Goal: Information Seeking & Learning: Learn about a topic

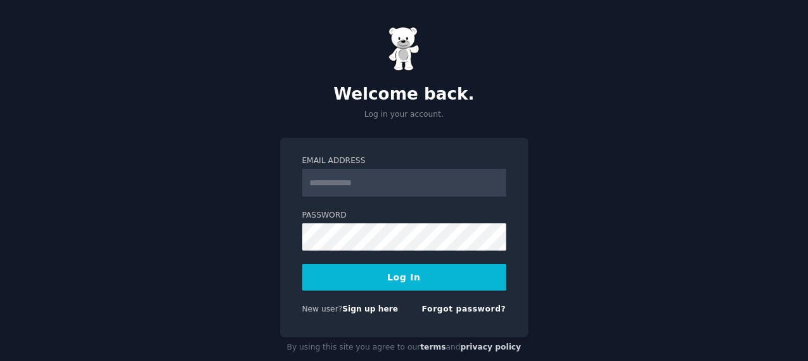
type input "**********"
click at [375, 277] on button "Log In" at bounding box center [404, 277] width 204 height 27
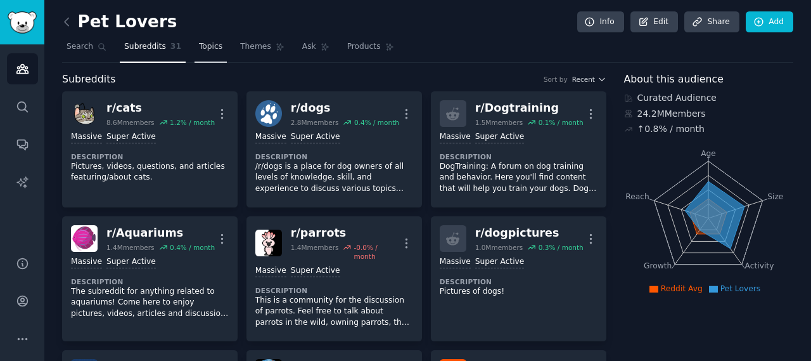
click at [201, 44] on span "Topics" at bounding box center [210, 46] width 23 height 11
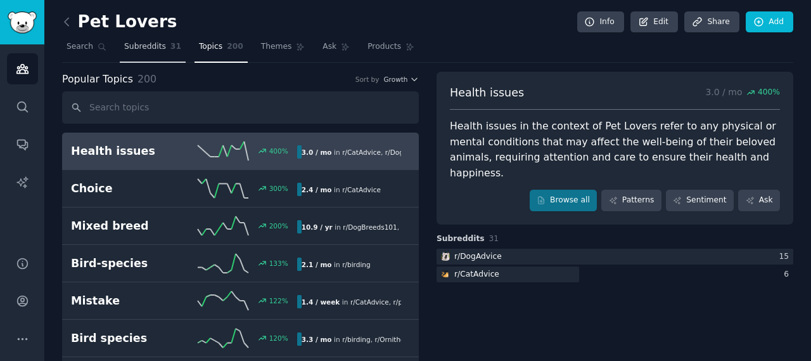
click at [142, 46] on span "Subreddits" at bounding box center [145, 46] width 42 height 11
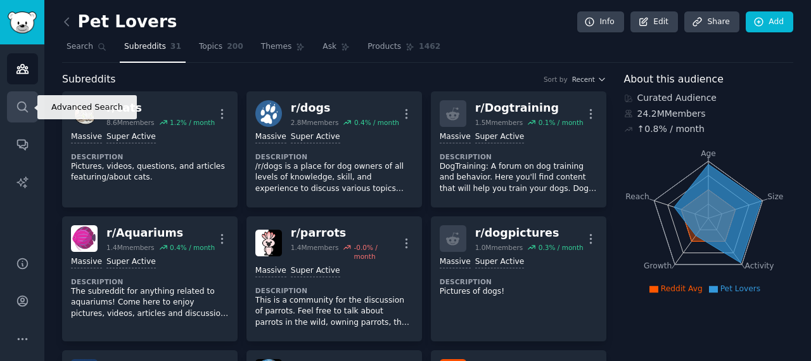
click at [29, 103] on link "Search" at bounding box center [22, 106] width 31 height 31
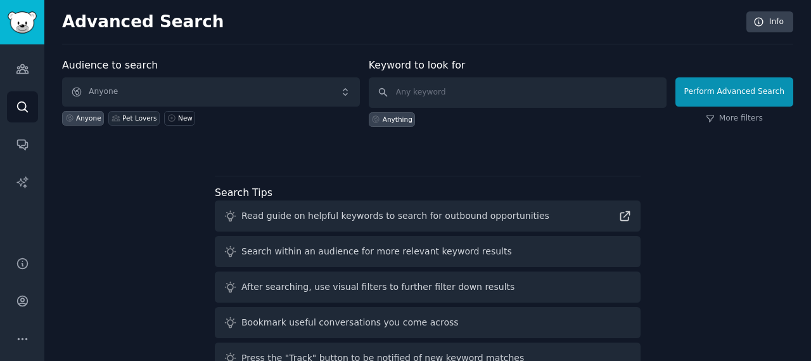
click at [122, 119] on div "Pet Lovers" at bounding box center [139, 117] width 34 height 9
click at [72, 120] on icon at bounding box center [69, 117] width 9 height 9
click at [117, 121] on div "Pet Lovers" at bounding box center [133, 118] width 51 height 15
click at [180, 119] on div "New" at bounding box center [185, 117] width 15 height 9
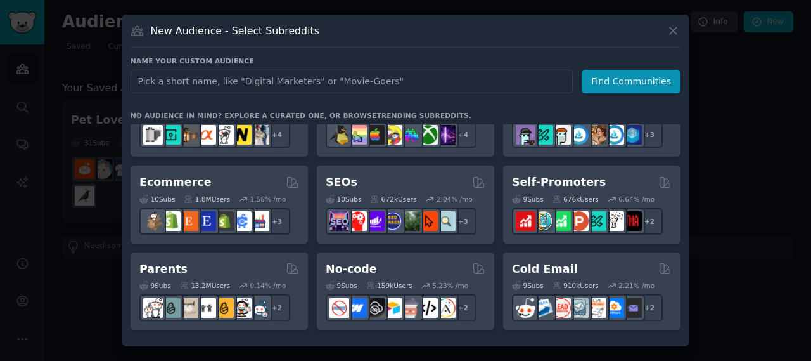
scroll to position [419, 0]
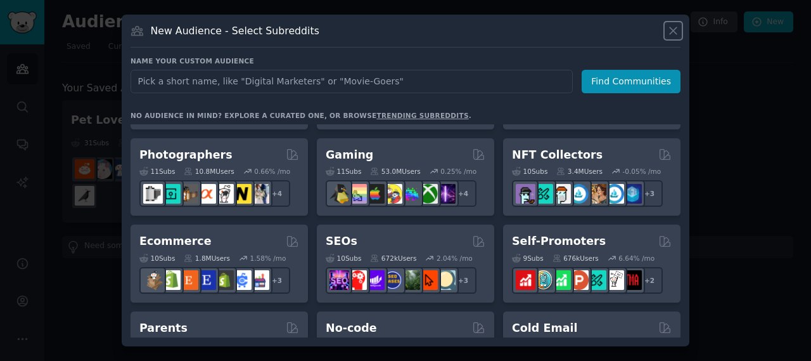
click at [675, 34] on icon at bounding box center [673, 30] width 7 height 7
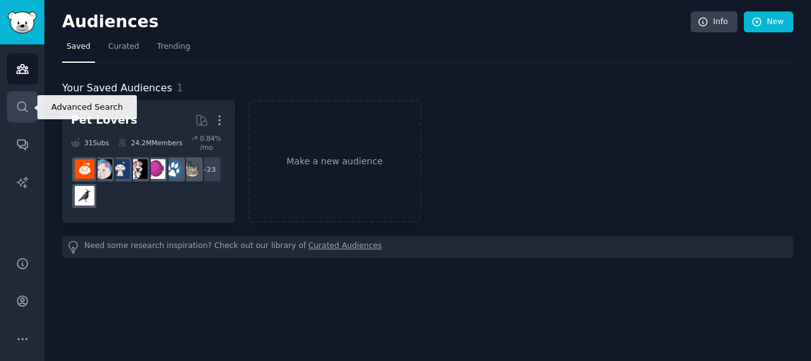
click at [27, 110] on icon "Sidebar" at bounding box center [22, 106] width 13 height 13
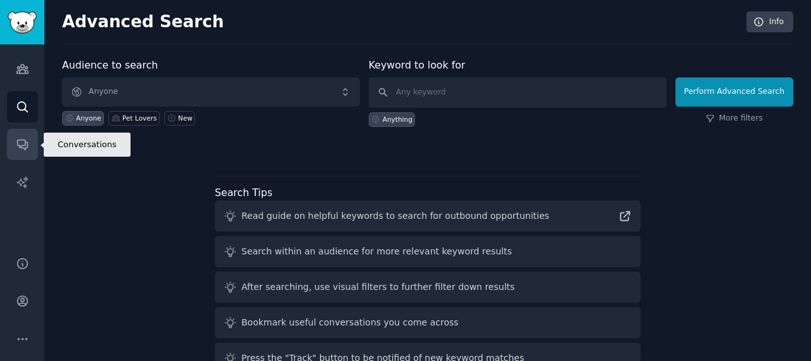
click at [32, 150] on link "Conversations" at bounding box center [22, 144] width 31 height 31
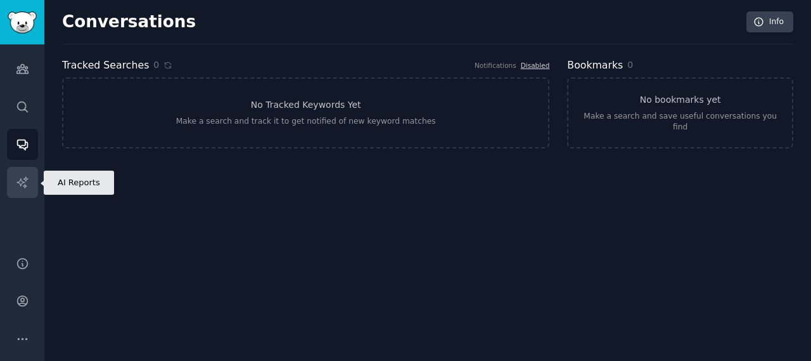
click at [20, 182] on icon "Sidebar" at bounding box center [22, 182] width 13 height 13
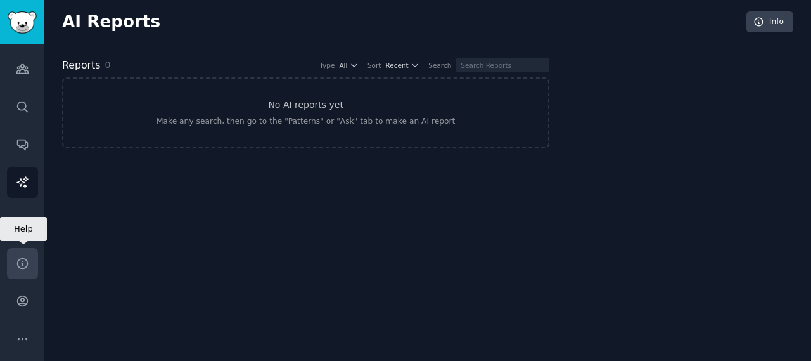
click at [20, 267] on icon "Sidebar" at bounding box center [22, 263] width 13 height 13
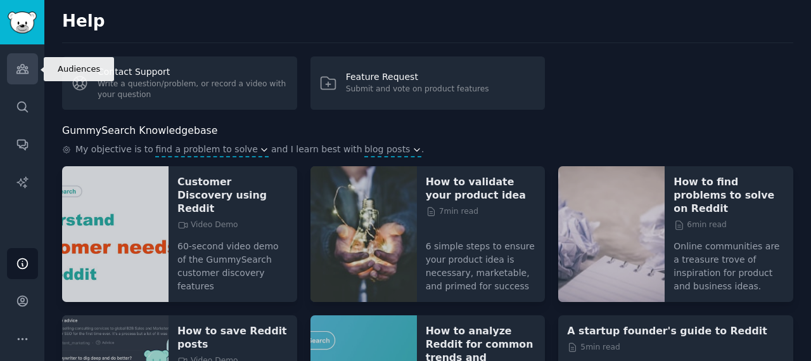
click at [19, 72] on icon "Sidebar" at bounding box center [21, 69] width 11 height 9
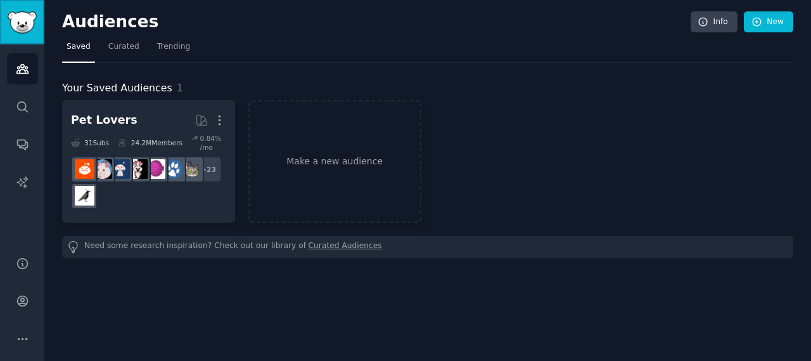
click at [10, 15] on img "Sidebar" at bounding box center [22, 22] width 29 height 22
click at [24, 16] on img "Sidebar" at bounding box center [22, 22] width 29 height 22
click at [114, 47] on span "Curated" at bounding box center [123, 46] width 31 height 11
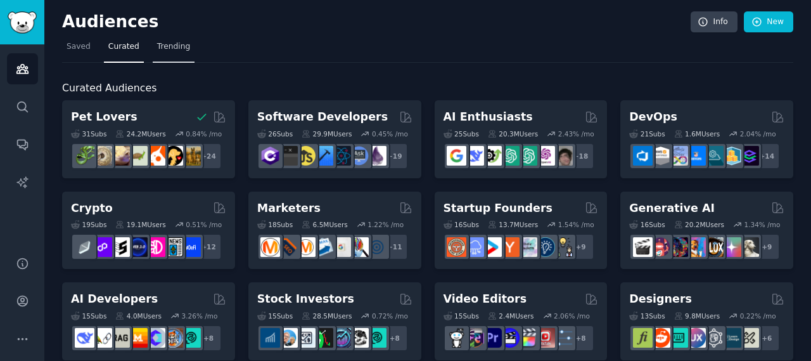
click at [157, 48] on span "Trending" at bounding box center [173, 46] width 33 height 11
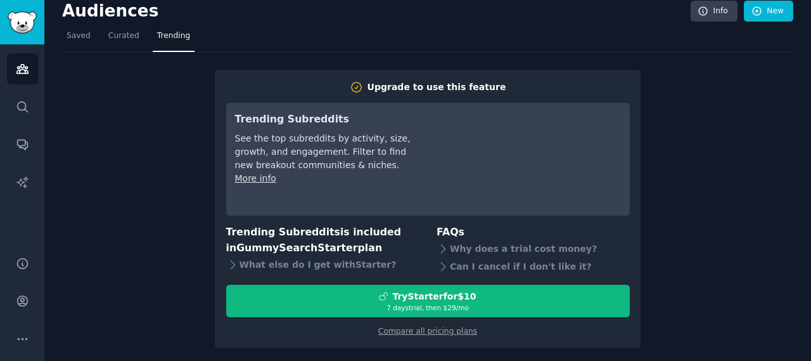
scroll to position [14, 0]
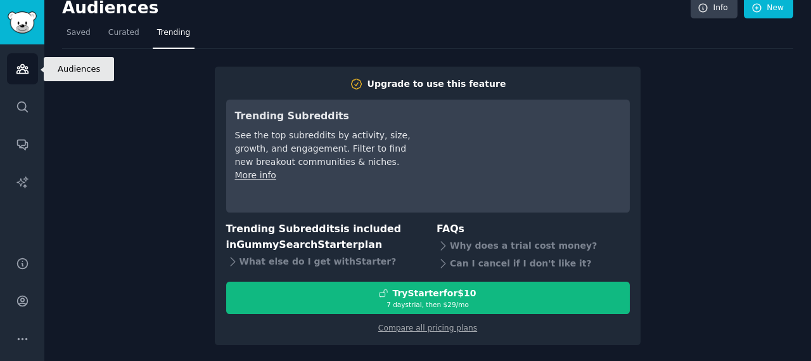
click at [29, 74] on icon "Sidebar" at bounding box center [22, 68] width 13 height 13
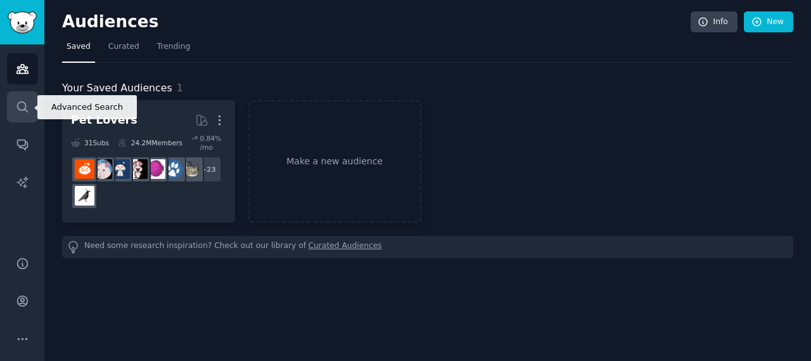
click at [23, 112] on icon "Sidebar" at bounding box center [22, 106] width 13 height 13
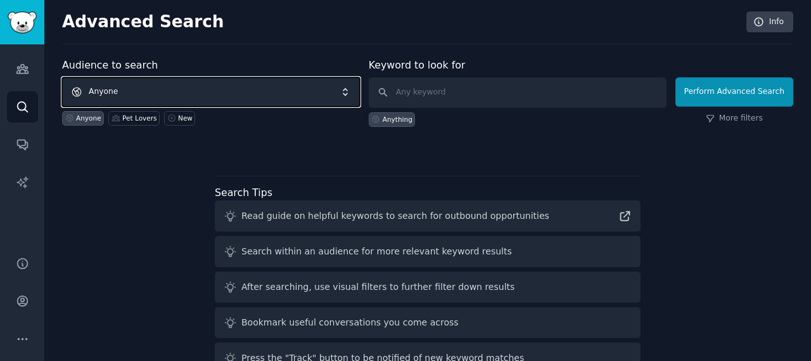
click at [352, 89] on span "Anyone" at bounding box center [211, 91] width 298 height 29
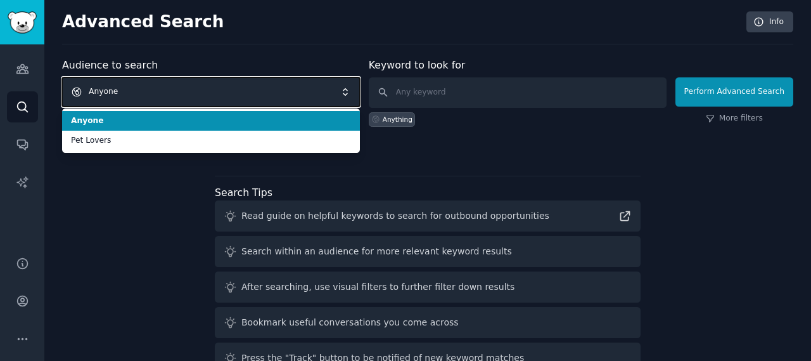
click at [164, 86] on span "Anyone" at bounding box center [211, 91] width 298 height 29
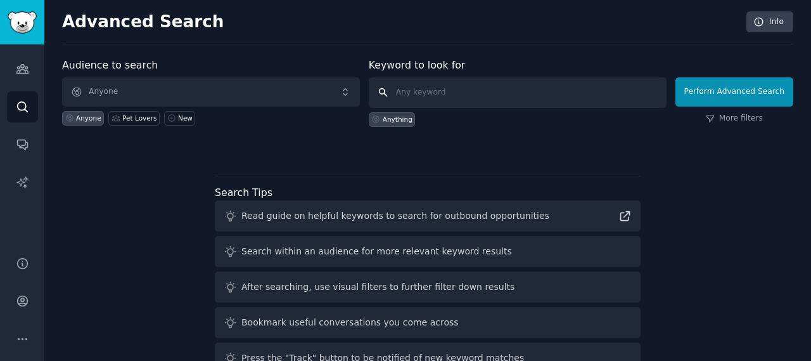
click at [414, 95] on input "text" at bounding box center [518, 92] width 298 height 30
type input "travel"
click button "Perform Advanced Search" at bounding box center [734, 91] width 118 height 29
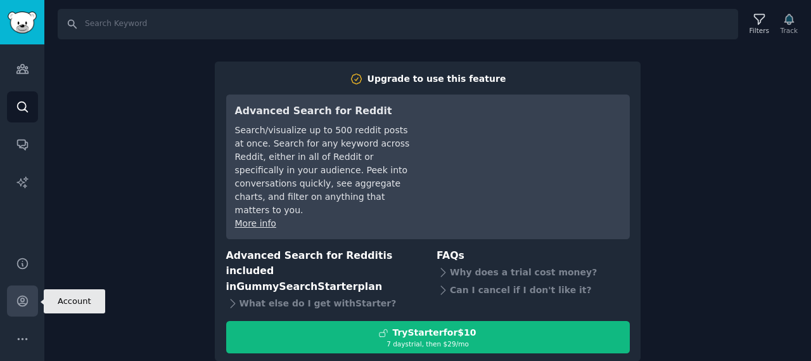
click at [25, 298] on icon "Sidebar" at bounding box center [22, 300] width 13 height 13
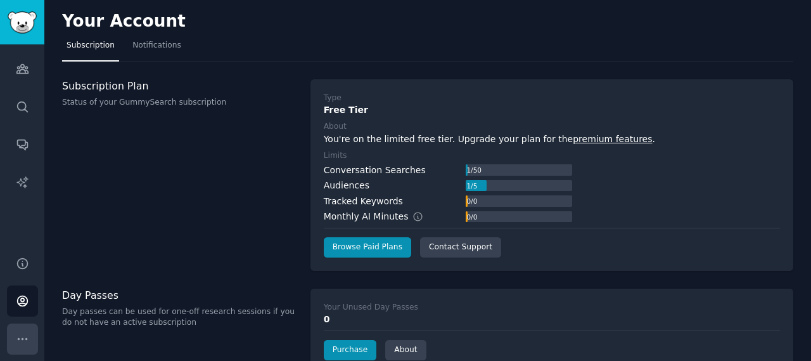
click at [19, 336] on icon "Sidebar" at bounding box center [22, 338] width 13 height 13
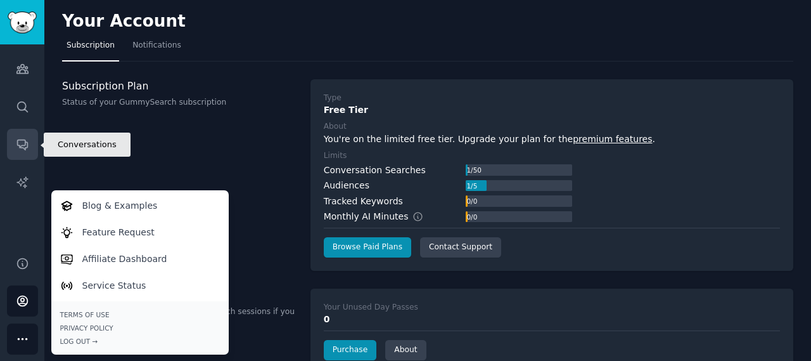
click at [20, 142] on icon "Sidebar" at bounding box center [22, 143] width 13 height 13
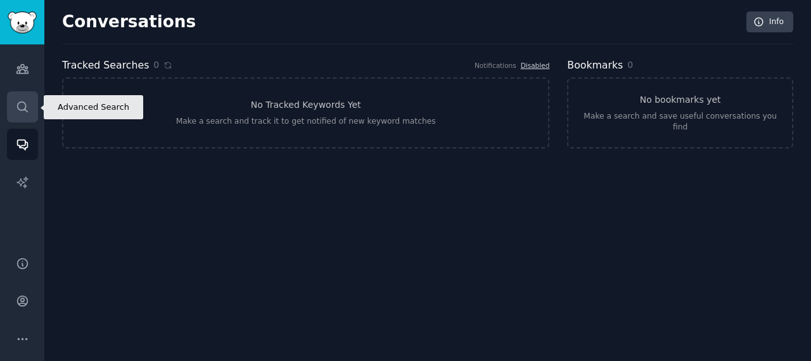
click at [28, 103] on icon "Sidebar" at bounding box center [22, 106] width 13 height 13
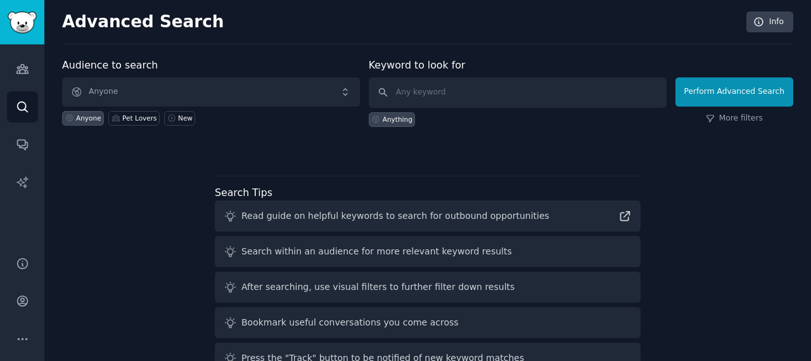
click at [371, 217] on div "Read guide on helpful keywords to search for outbound opportunities" at bounding box center [395, 215] width 308 height 13
drag, startPoint x: 252, startPoint y: 216, endPoint x: 364, endPoint y: 219, distance: 111.5
click at [364, 219] on div "Read guide on helpful keywords to search for outbound opportunities" at bounding box center [395, 215] width 308 height 13
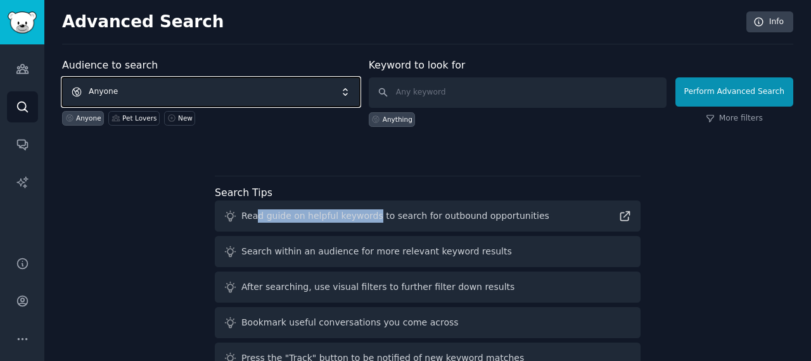
click at [101, 95] on span "Anyone" at bounding box center [211, 91] width 298 height 29
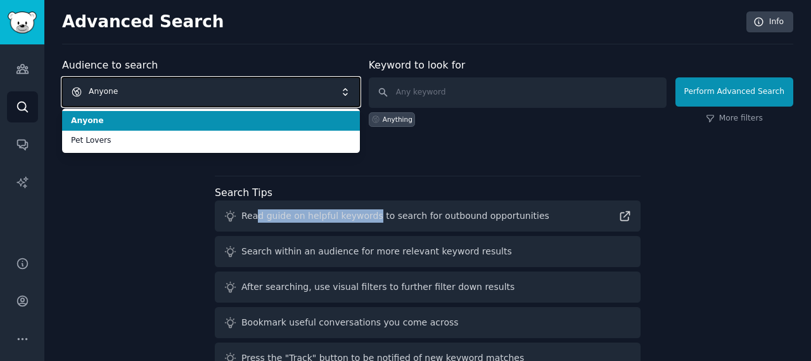
click at [99, 96] on span "Anyone" at bounding box center [211, 91] width 298 height 29
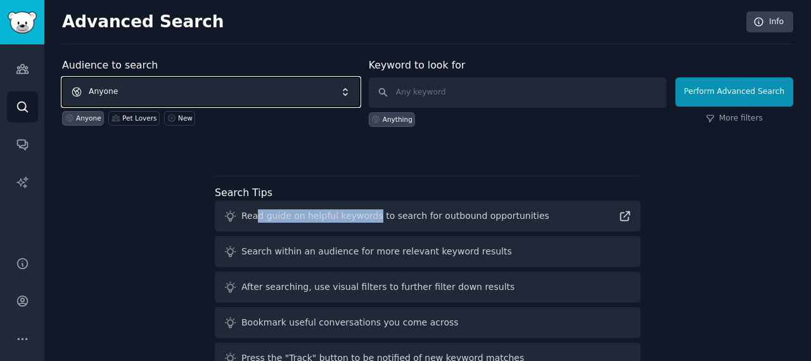
click at [89, 97] on span "Anyone" at bounding box center [211, 91] width 298 height 29
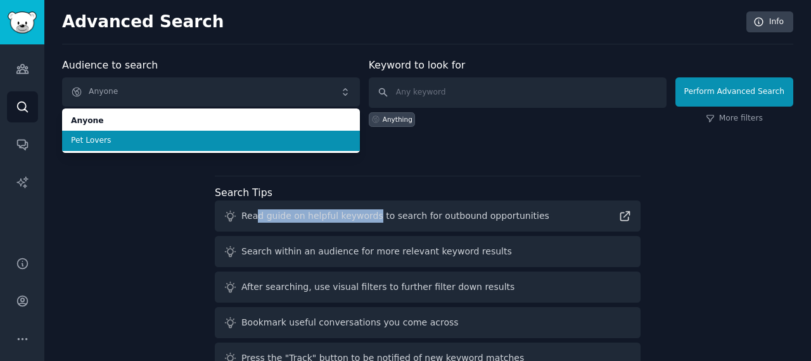
click at [83, 148] on li "Pet Lovers" at bounding box center [211, 141] width 298 height 20
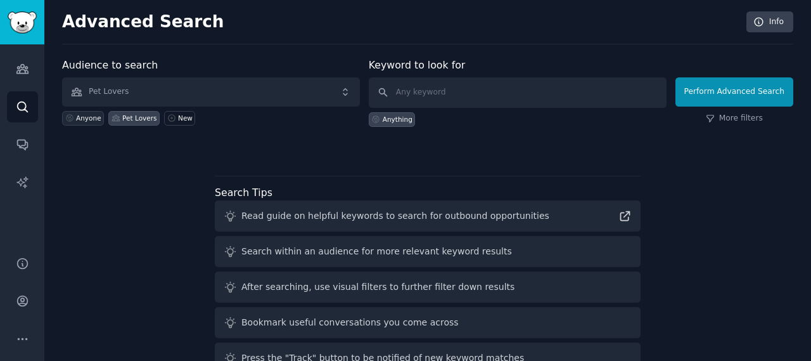
click at [87, 113] on div "Anyone" at bounding box center [88, 117] width 25 height 9
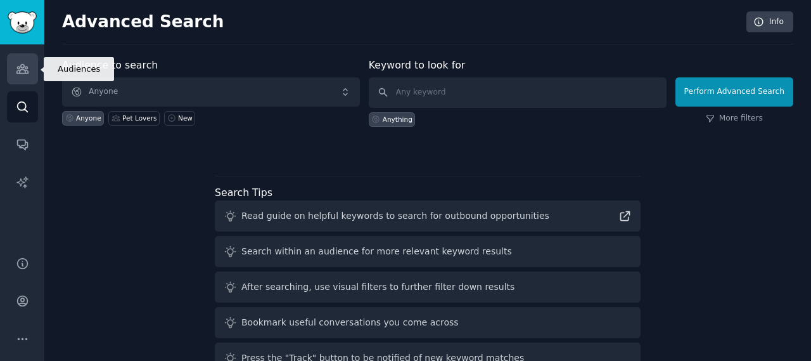
click at [29, 67] on link "Audiences" at bounding box center [22, 68] width 31 height 31
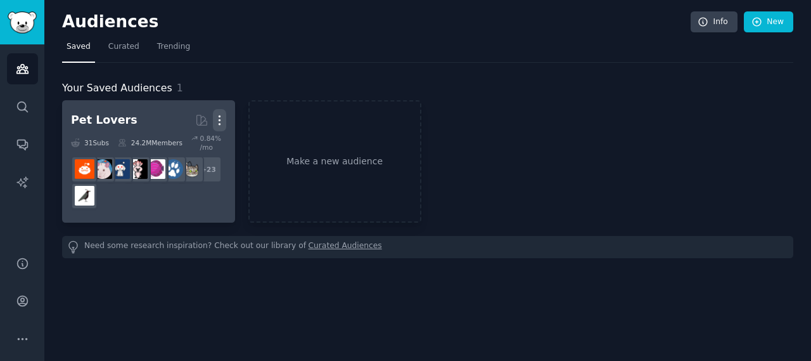
click at [217, 117] on icon "button" at bounding box center [219, 119] width 13 height 13
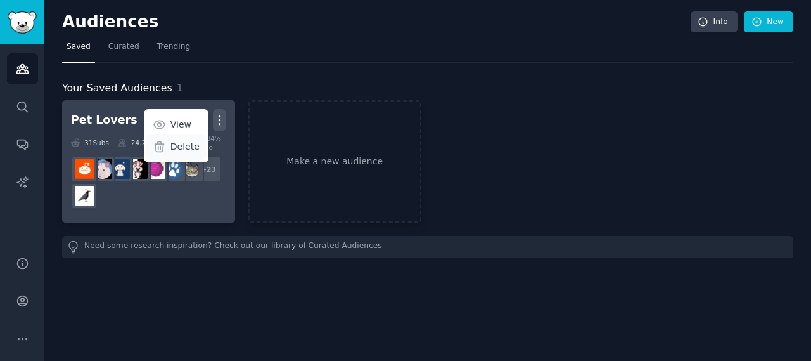
click at [194, 140] on p "Delete" at bounding box center [184, 146] width 29 height 13
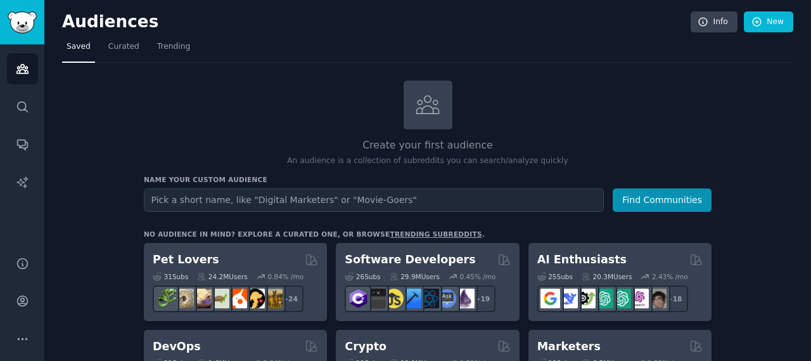
click at [343, 196] on input "text" at bounding box center [374, 199] width 460 height 23
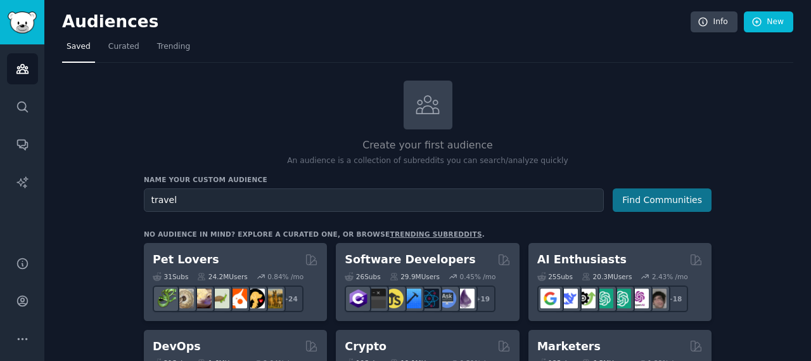
type input "travel"
click at [675, 199] on button "Find Communities" at bounding box center [662, 199] width 99 height 23
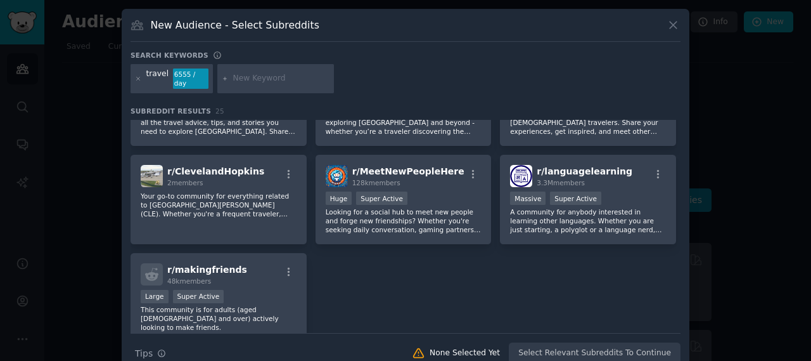
scroll to position [631, 0]
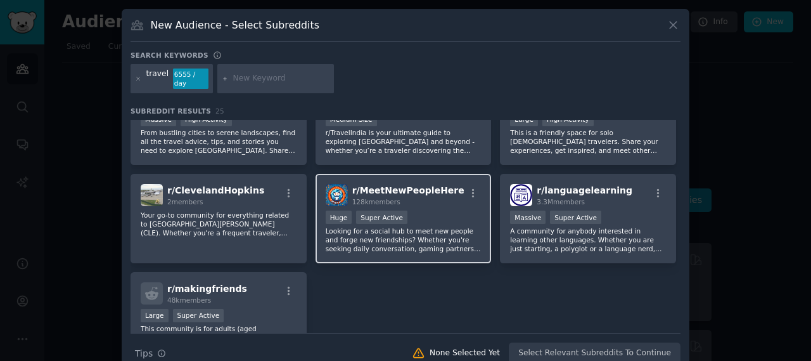
click at [417, 185] on span "r/ MeetNewPeopleHere" at bounding box center [408, 190] width 112 height 10
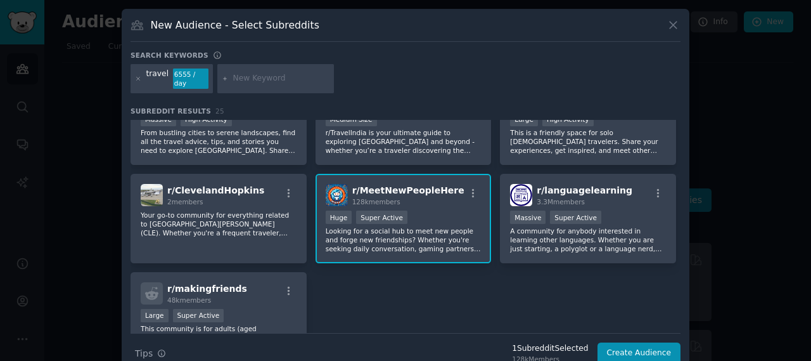
click at [417, 185] on span "r/ MeetNewPeopleHere" at bounding box center [408, 190] width 112 height 10
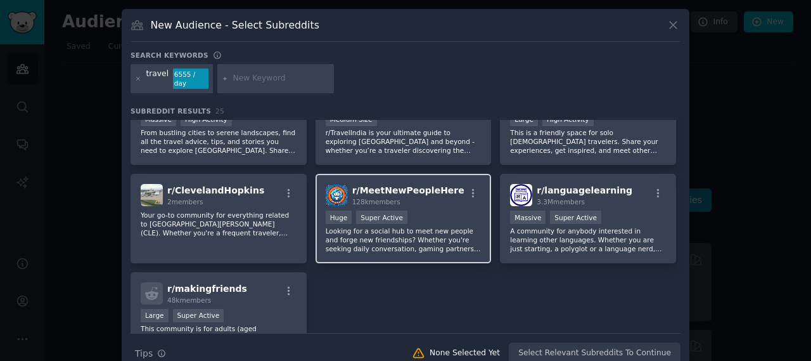
click at [417, 185] on span "r/ MeetNewPeopleHere" at bounding box center [408, 190] width 112 height 10
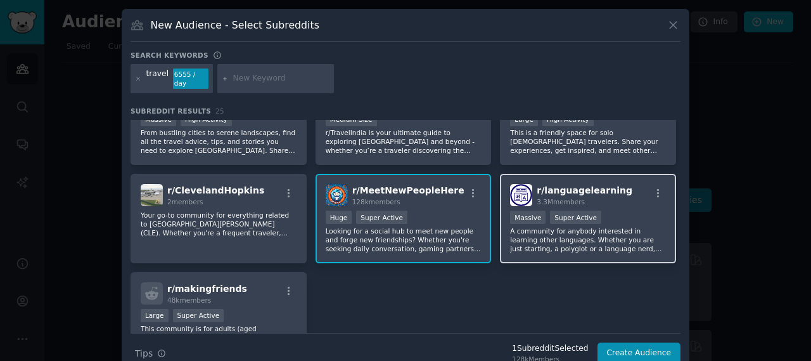
click at [604, 185] on span "r/ languagelearning" at bounding box center [585, 190] width 96 height 10
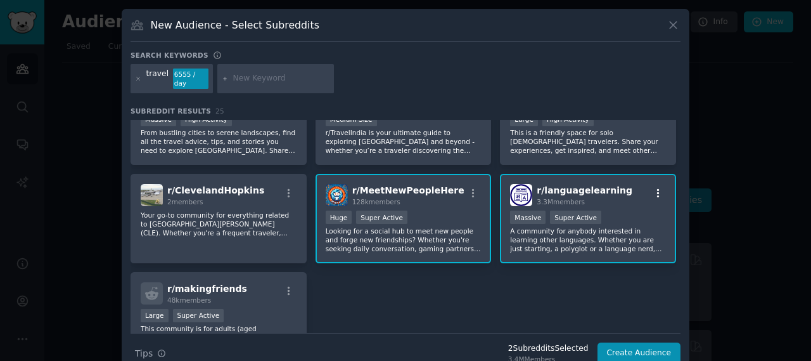
click at [653, 188] on icon "button" at bounding box center [658, 193] width 11 height 11
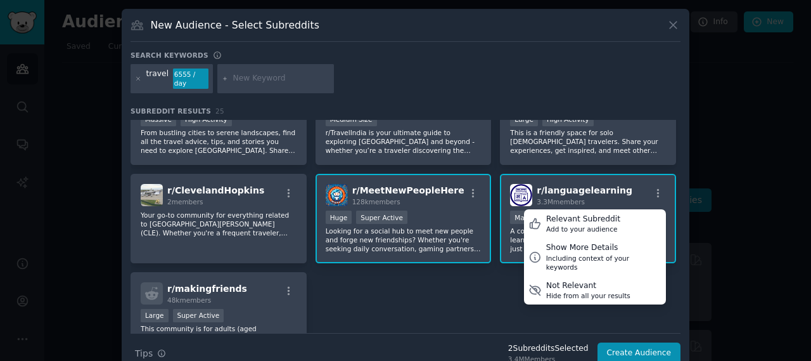
click at [632, 184] on div "r/ languagelearning 3.3M members Relevant Subreddit Add to your audience Show M…" at bounding box center [588, 195] width 156 height 22
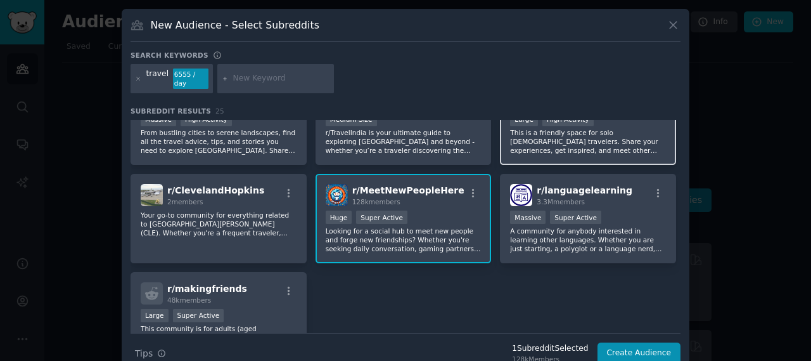
click at [550, 139] on p "This is a friendly space for solo female travelers. Share your experiences, get…" at bounding box center [588, 141] width 156 height 27
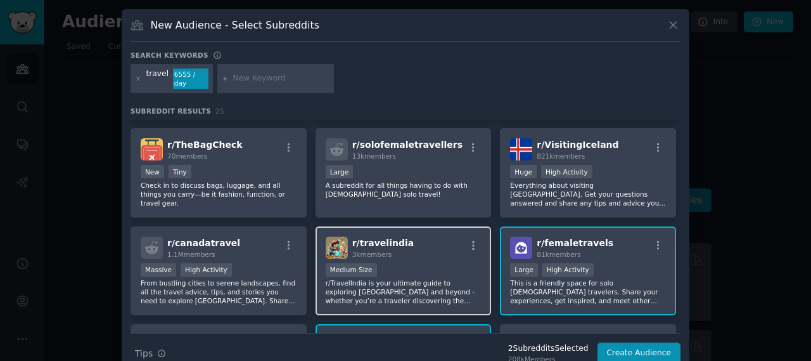
scroll to position [314, 0]
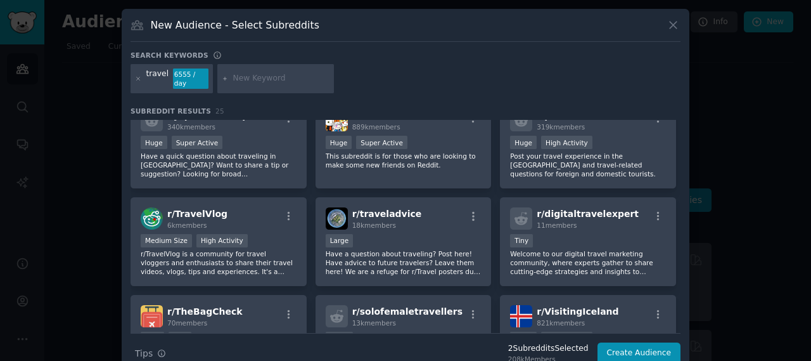
click at [173, 75] on div "6555 / day" at bounding box center [190, 78] width 35 height 20
click at [226, 151] on p "Have a quick question about traveling in Japan? Want to share a tip or suggesti…" at bounding box center [219, 164] width 156 height 27
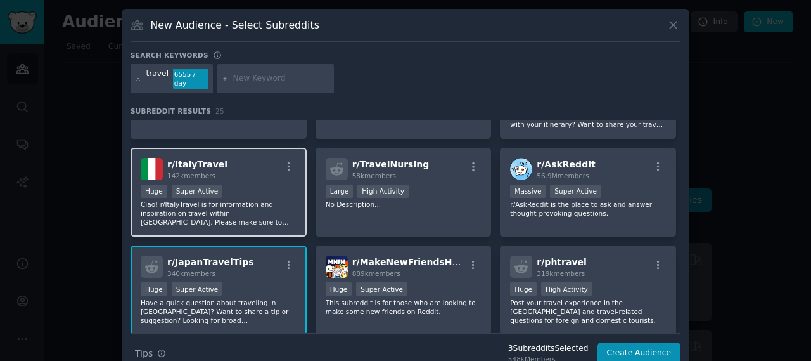
scroll to position [188, 0]
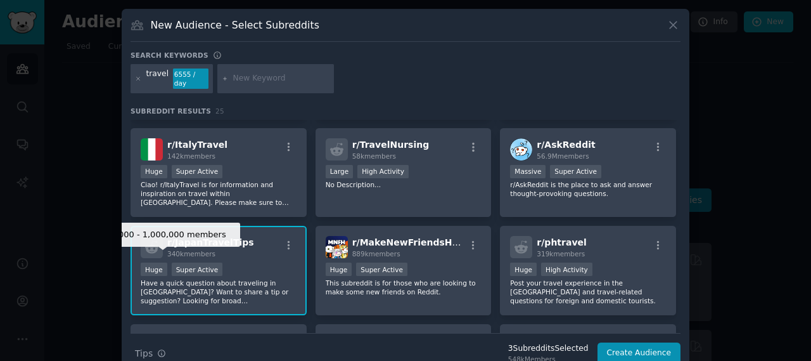
click at [145, 262] on div "Huge" at bounding box center [154, 268] width 27 height 13
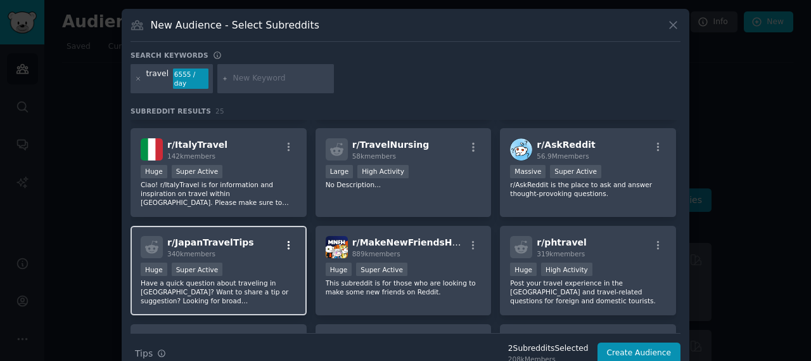
click at [283, 241] on icon "button" at bounding box center [288, 245] width 11 height 11
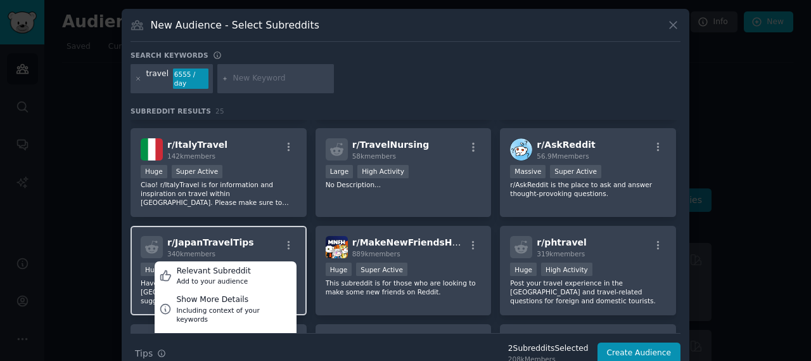
click at [194, 226] on div "r/ JapanTravelTips 340k members Relevant Subreddit Add to your audience Show Mo…" at bounding box center [219, 270] width 176 height 89
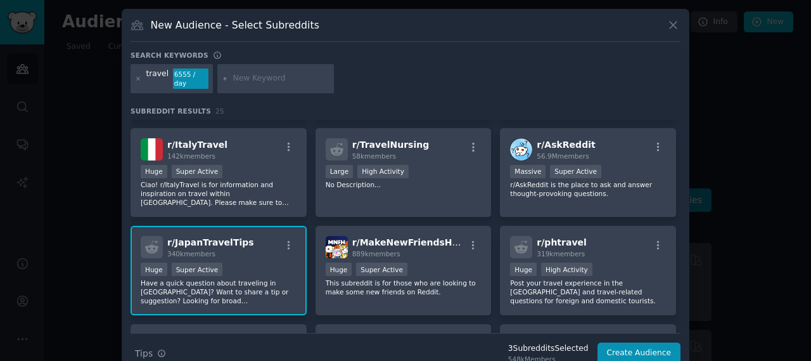
click at [145, 240] on icon at bounding box center [151, 246] width 13 height 13
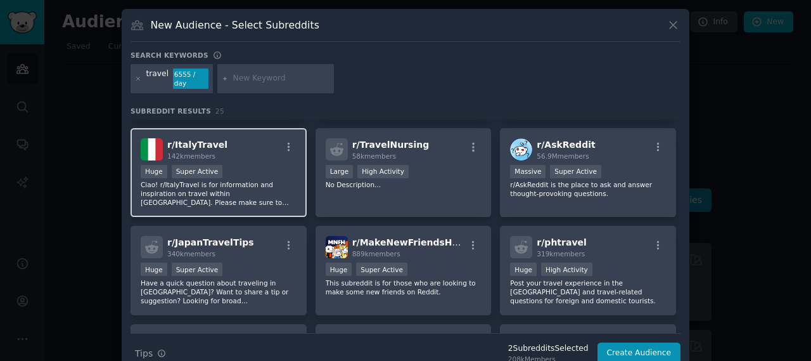
click at [157, 138] on img at bounding box center [152, 149] width 22 height 22
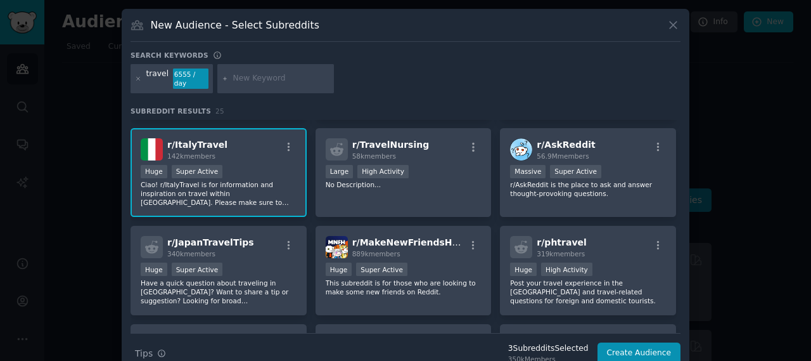
click at [157, 138] on img at bounding box center [152, 149] width 22 height 22
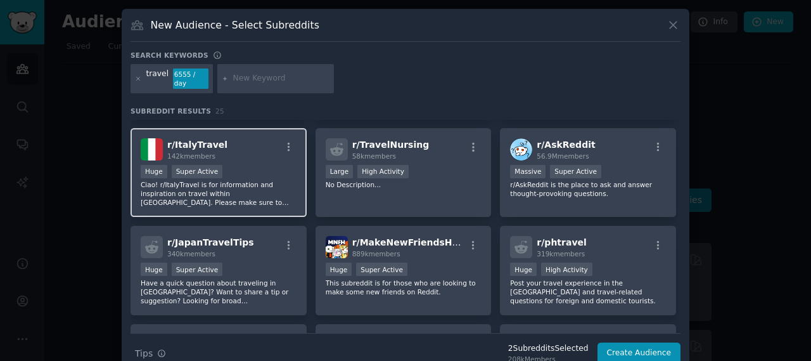
click at [157, 138] on img at bounding box center [152, 149] width 22 height 22
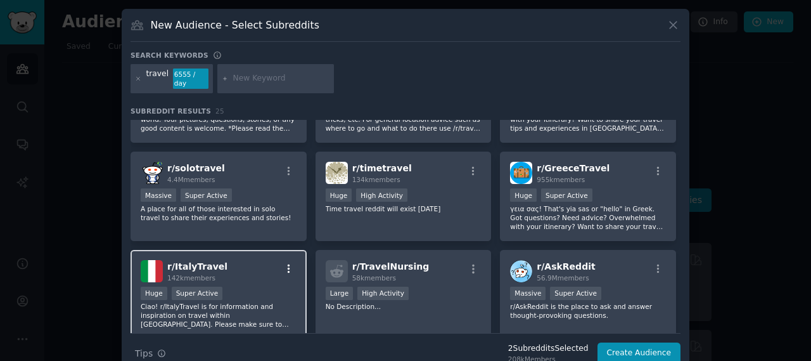
scroll to position [0, 0]
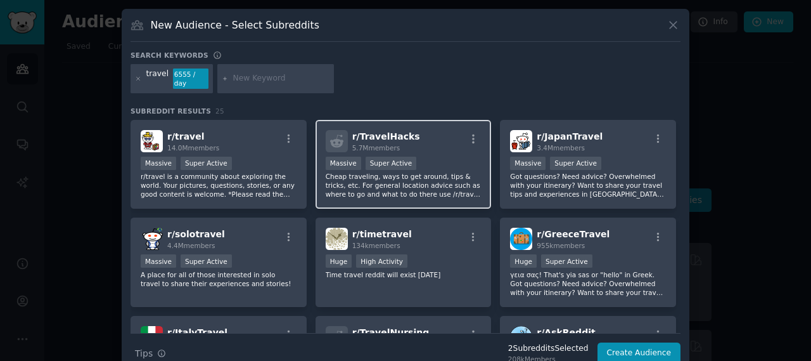
click at [370, 144] on span "5.7M members" at bounding box center [376, 148] width 48 height 8
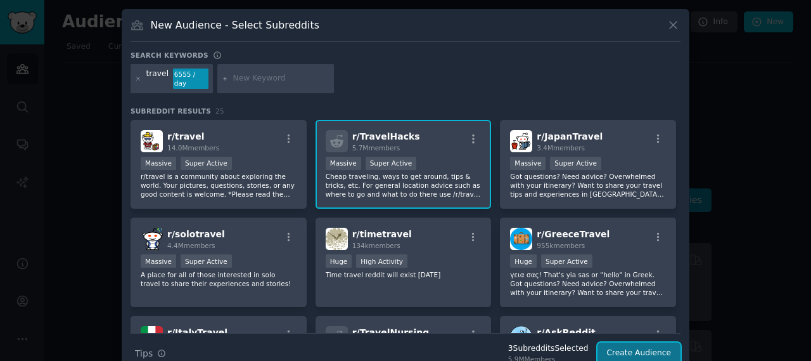
click at [644, 342] on button "Create Audience" at bounding box center [640, 353] width 84 height 22
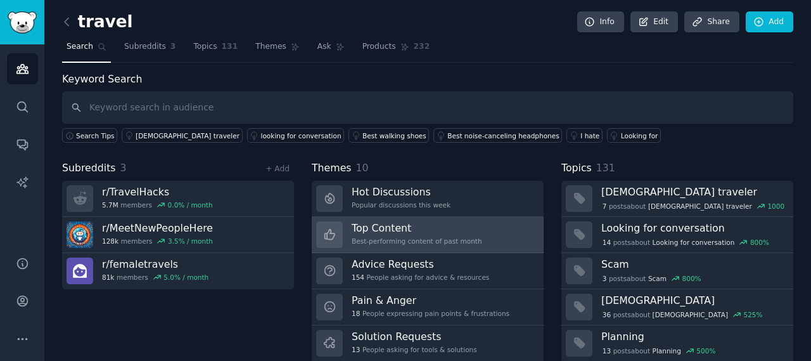
scroll to position [63, 0]
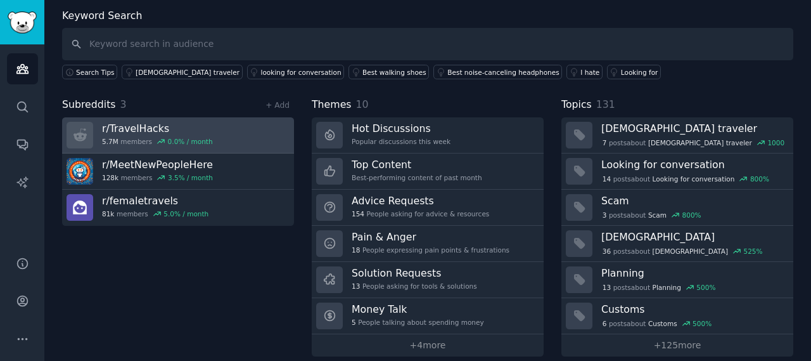
click at [188, 141] on div "0.0 % / month" at bounding box center [190, 141] width 45 height 9
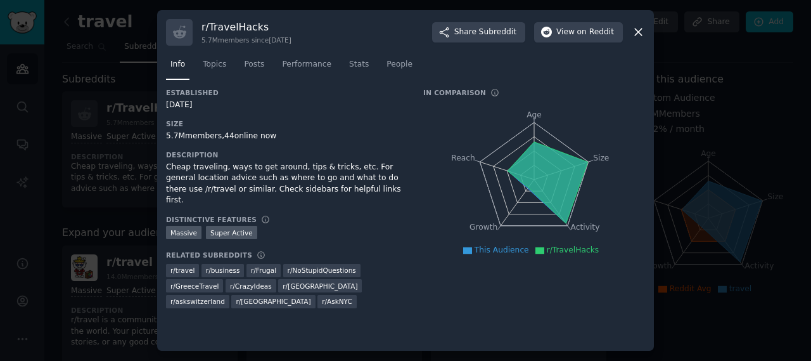
click at [186, 265] on span "r/ travel" at bounding box center [182, 269] width 24 height 9
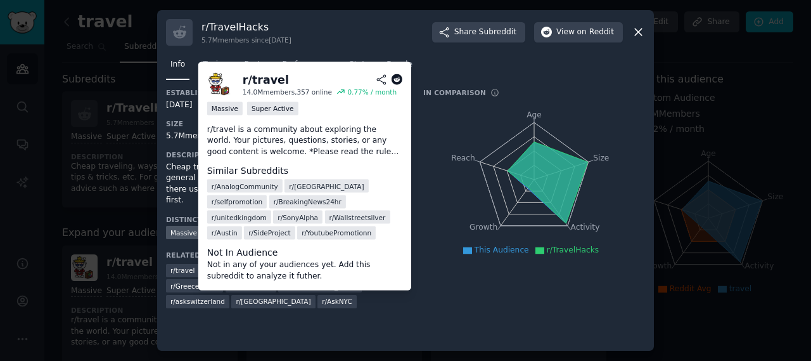
click at [208, 260] on dd "Not in any of your audiences yet. Add this subreddit to analyze it futher." at bounding box center [304, 270] width 195 height 22
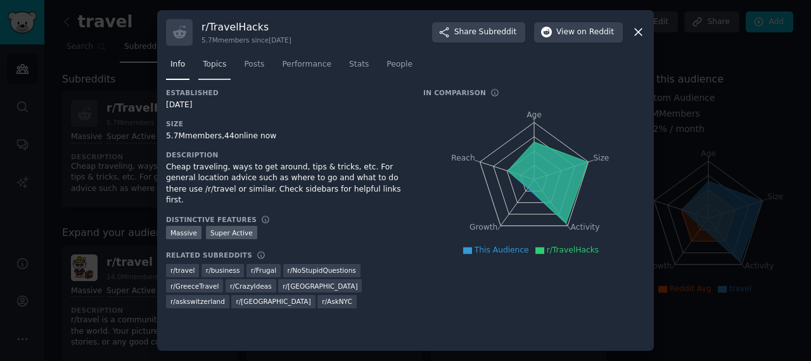
click at [213, 59] on span "Topics" at bounding box center [214, 64] width 23 height 11
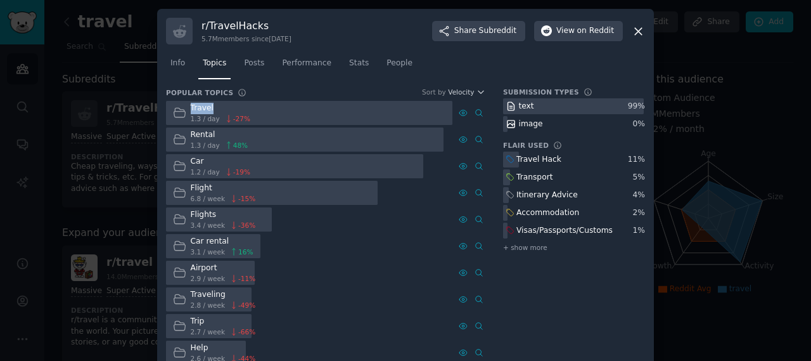
drag, startPoint x: 187, startPoint y: 104, endPoint x: 222, endPoint y: 108, distance: 35.8
click at [222, 108] on div "Travel 1.3 / day -27 %" at bounding box center [211, 113] width 91 height 25
drag, startPoint x: 239, startPoint y: 132, endPoint x: 250, endPoint y: 132, distance: 10.8
click at [248, 132] on div "Rental 1.3 / day 48 %" at bounding box center [309, 139] width 286 height 25
click at [248, 152] on div "Travel 1.3 / day -27 % Rental 1.3 / day 48 % Car 1.2 / day -19 % Flight 6.8 / w…" at bounding box center [325, 233] width 319 height 264
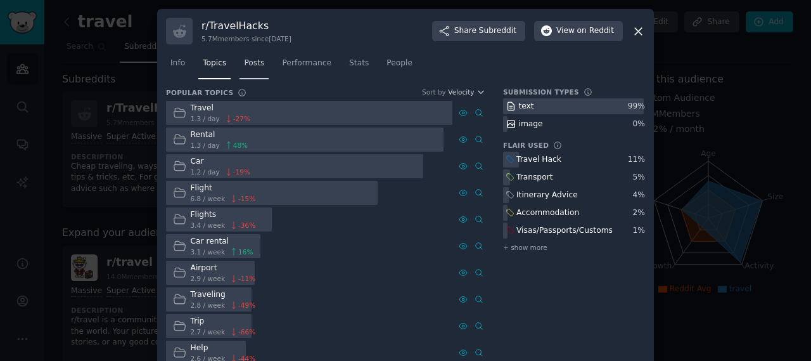
click at [252, 61] on span "Posts" at bounding box center [254, 63] width 20 height 11
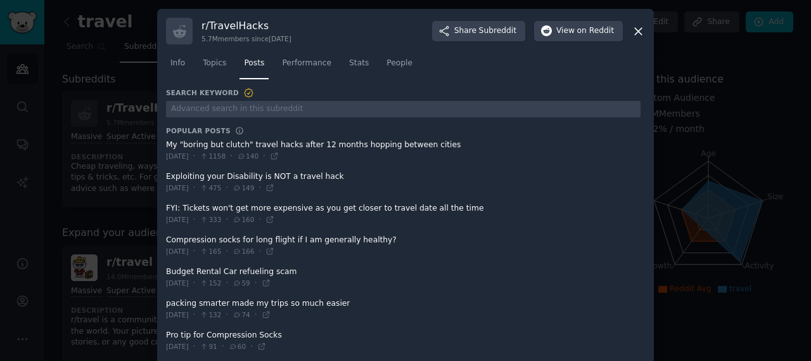
drag, startPoint x: 162, startPoint y: 137, endPoint x: 379, endPoint y: 148, distance: 217.6
click at [379, 148] on div "r/ TravelHacks 5.7M members since 03/18/2014 Share Subreddit View on Reddit Inf…" at bounding box center [405, 196] width 497 height 374
click at [293, 142] on span at bounding box center [403, 150] width 475 height 31
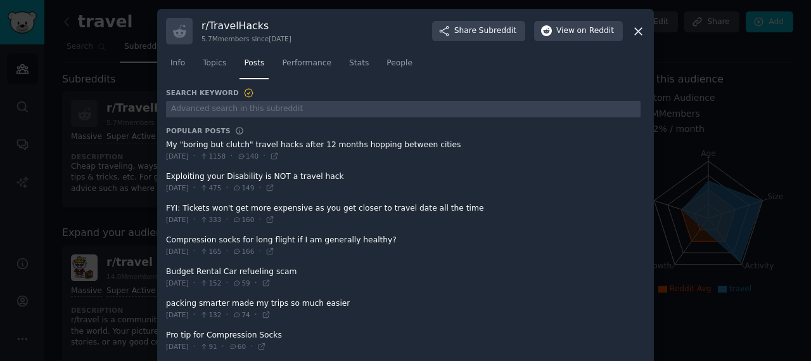
click at [293, 142] on span at bounding box center [403, 150] width 475 height 31
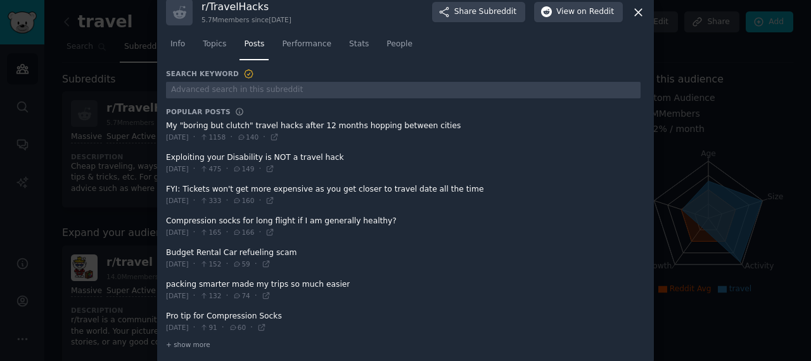
scroll to position [29, 0]
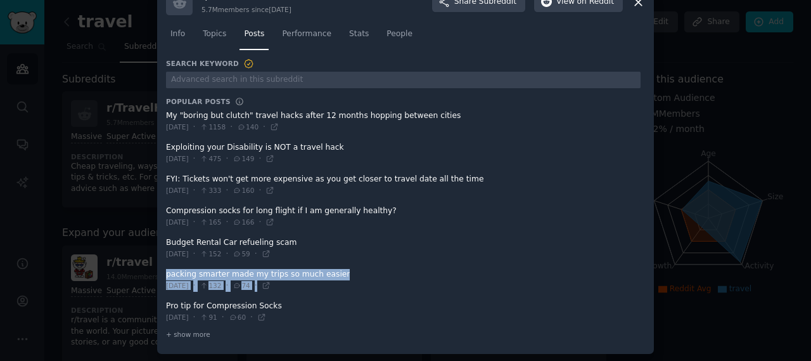
drag, startPoint x: 266, startPoint y: 306, endPoint x: 169, endPoint y: 292, distance: 98.6
click at [169, 292] on ul "My "boring but clutch" travel hacks after 12 months hopping between cities Fri …" at bounding box center [403, 216] width 475 height 221
drag, startPoint x: 307, startPoint y: 307, endPoint x: 293, endPoint y: 282, distance: 29.2
click at [308, 307] on span at bounding box center [403, 311] width 475 height 31
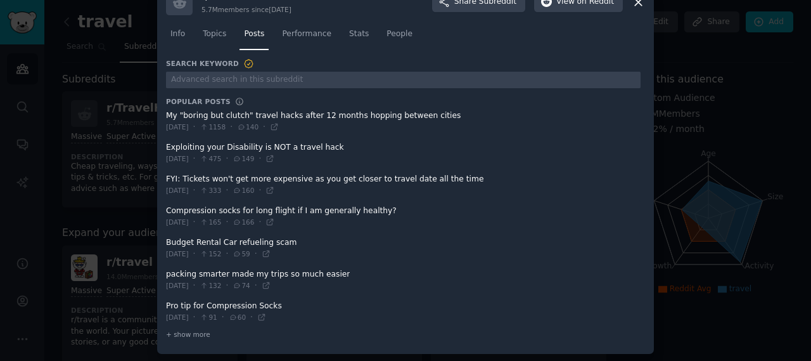
drag, startPoint x: 159, startPoint y: 117, endPoint x: 360, endPoint y: 113, distance: 200.9
click at [360, 113] on div "r/ TravelHacks 5.7M members since 03/18/2014 Share Subreddit View on Reddit Inf…" at bounding box center [405, 167] width 497 height 374
drag, startPoint x: 164, startPoint y: 103, endPoint x: 452, endPoint y: 113, distance: 287.8
click at [427, 117] on div "Search Keyword Popular Posts My "boring but clutch" travel hacks after 12 month…" at bounding box center [403, 199] width 475 height 283
drag, startPoint x: 302, startPoint y: 312, endPoint x: 167, endPoint y: 296, distance: 135.3
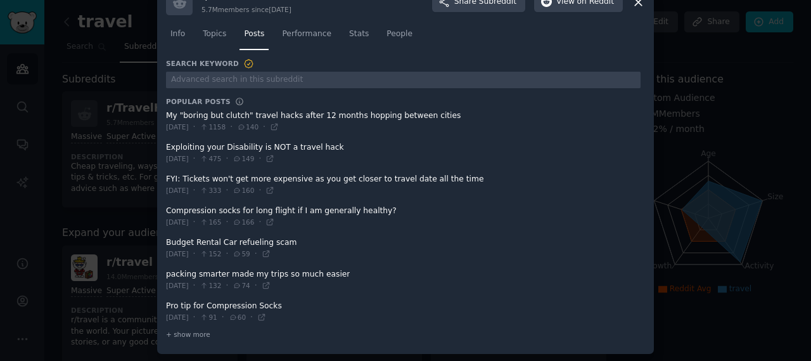
click at [167, 296] on span at bounding box center [403, 311] width 475 height 31
click at [276, 127] on icon at bounding box center [274, 126] width 9 height 9
click at [273, 158] on icon at bounding box center [269, 158] width 9 height 9
click at [290, 34] on span "Performance" at bounding box center [306, 34] width 49 height 11
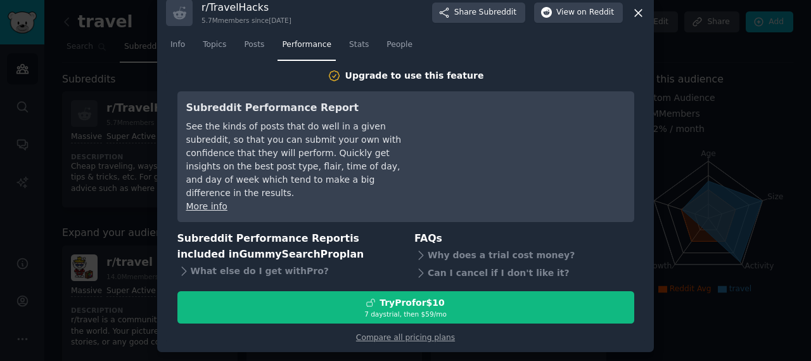
scroll to position [4, 0]
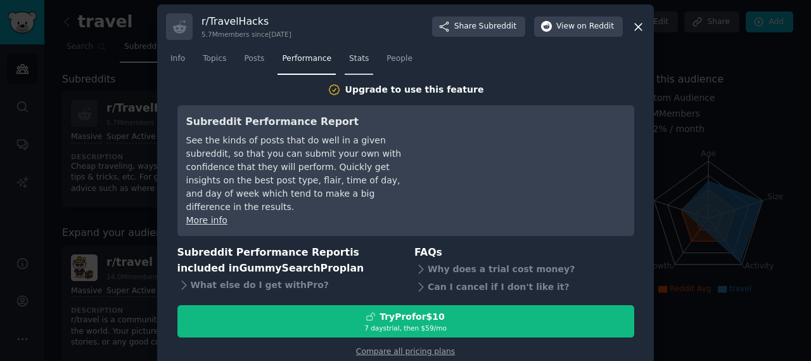
click at [349, 61] on span "Stats" at bounding box center [359, 58] width 20 height 11
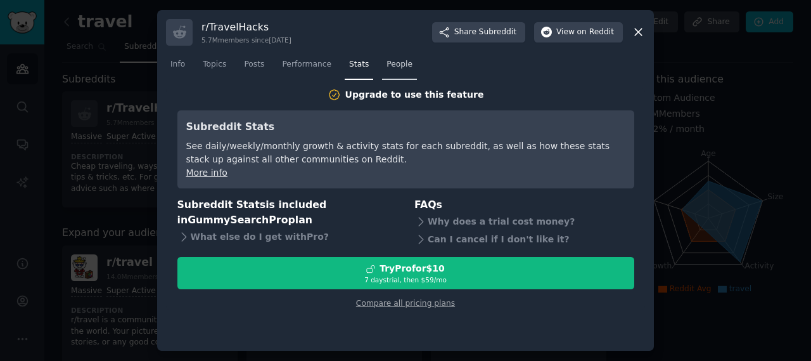
click at [387, 63] on span "People" at bounding box center [400, 64] width 26 height 11
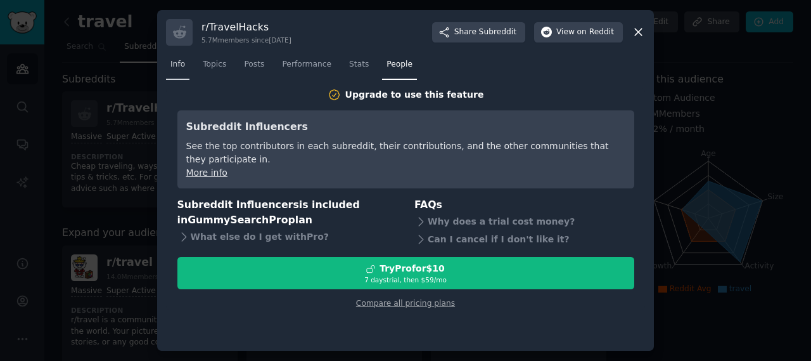
click at [181, 60] on span "Info" at bounding box center [177, 64] width 15 height 11
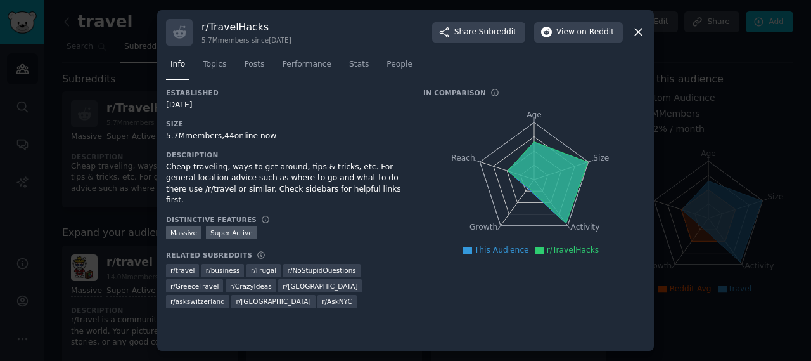
click at [641, 32] on icon at bounding box center [638, 31] width 13 height 13
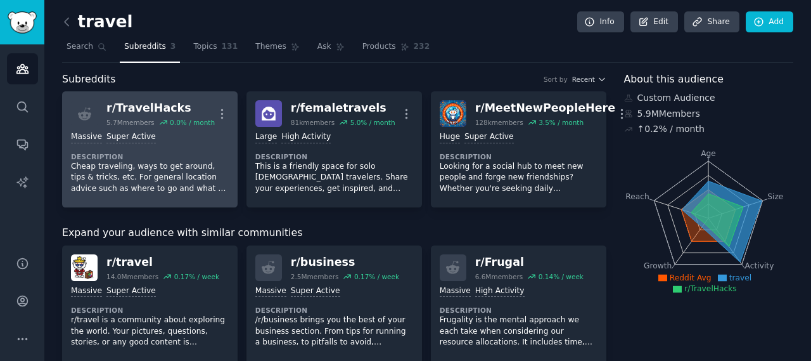
click at [124, 112] on div "r/ TravelHacks" at bounding box center [160, 108] width 108 height 16
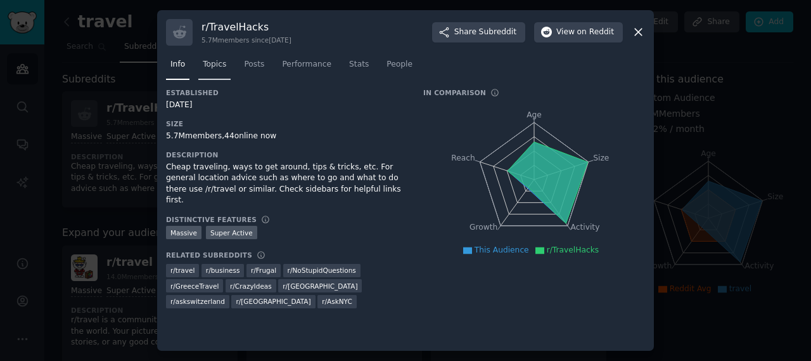
click at [209, 76] on link "Topics" at bounding box center [214, 67] width 32 height 26
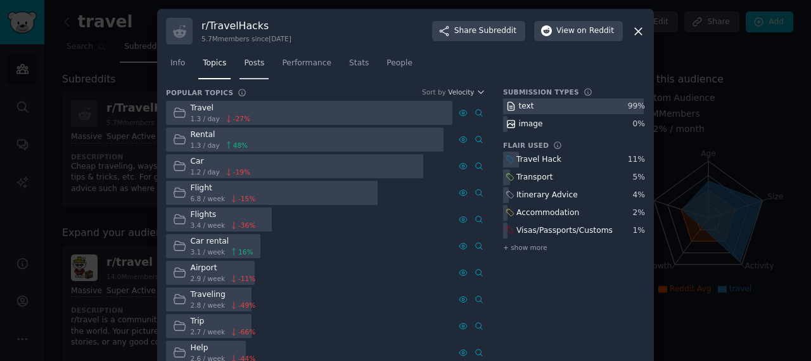
click at [254, 70] on link "Posts" at bounding box center [254, 66] width 29 height 26
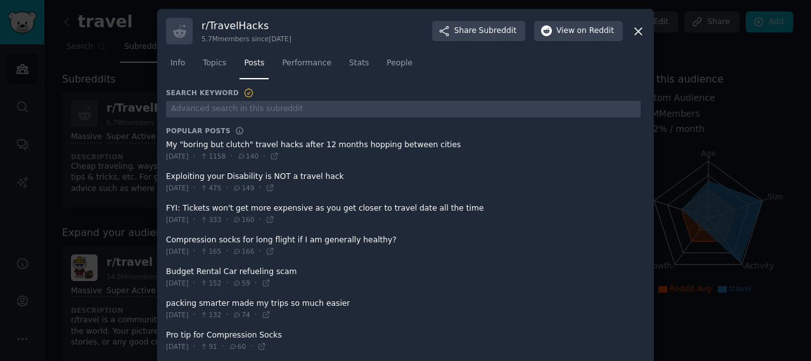
click at [139, 80] on div at bounding box center [405, 180] width 811 height 361
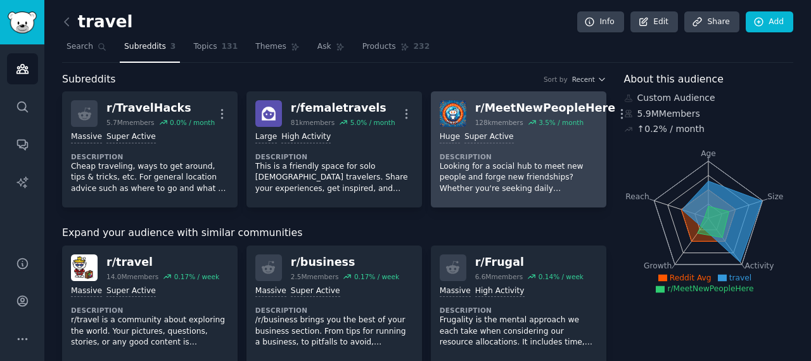
click at [504, 120] on div "128k members" at bounding box center [499, 122] width 48 height 9
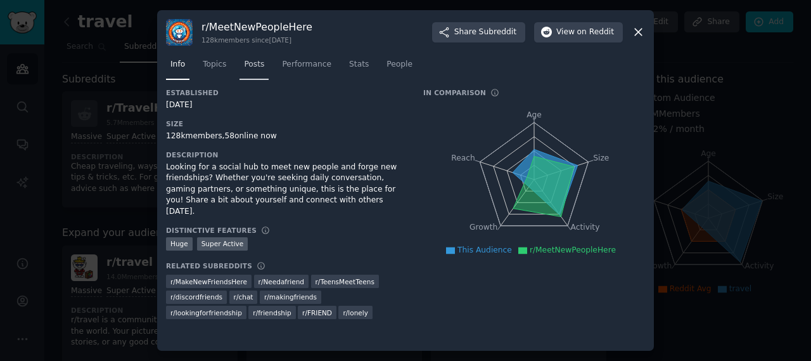
click at [257, 67] on span "Posts" at bounding box center [254, 64] width 20 height 11
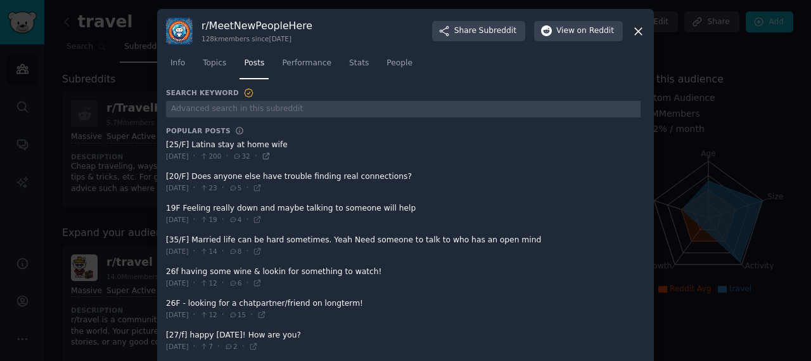
click at [269, 153] on icon at bounding box center [266, 156] width 6 height 6
